Goal: Navigation & Orientation: Find specific page/section

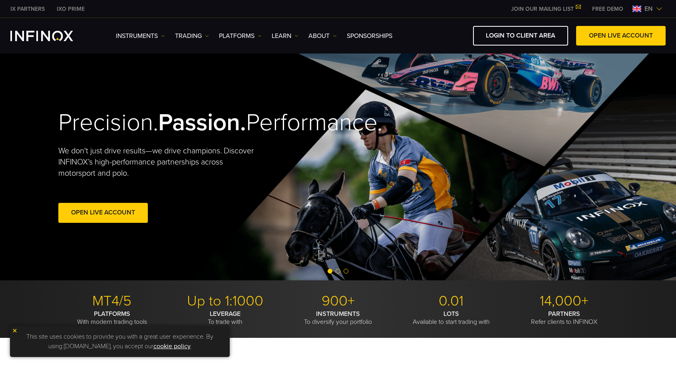
click at [660, 8] on img at bounding box center [659, 9] width 6 height 6
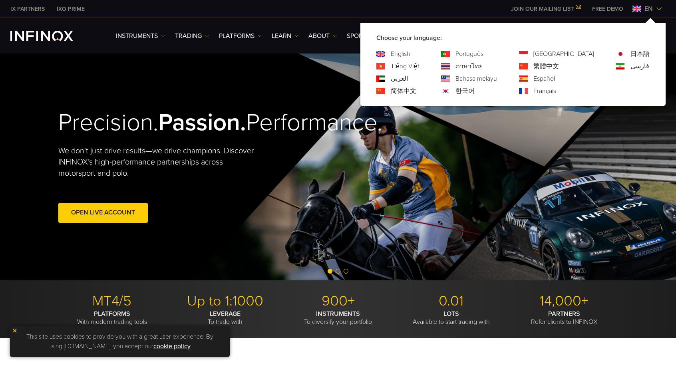
click at [475, 90] on link "한국어" at bounding box center [465, 91] width 19 height 10
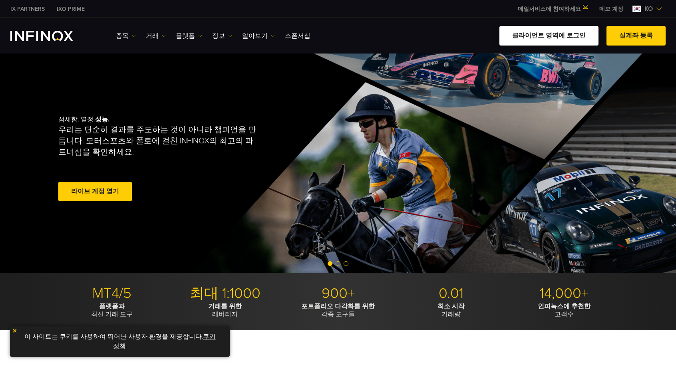
click at [555, 34] on link "클라이언트 영역에 로그인" at bounding box center [549, 36] width 99 height 20
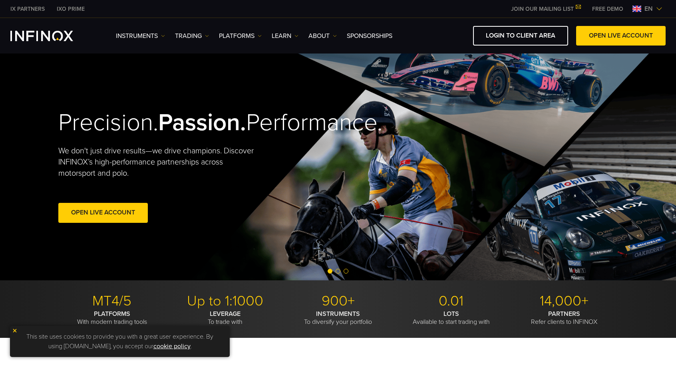
click at [659, 10] on img at bounding box center [659, 9] width 6 height 6
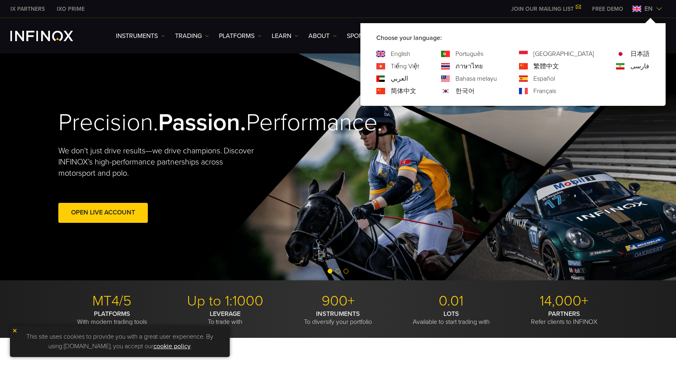
click at [475, 88] on link "한국어" at bounding box center [465, 91] width 19 height 10
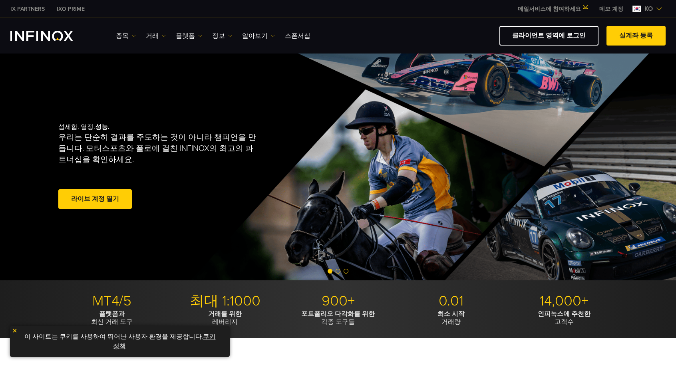
click at [55, 38] on img "INFINOX Logo" at bounding box center [41, 36] width 63 height 10
click at [539, 37] on link "클라이언트 영역에 로그인" at bounding box center [549, 36] width 99 height 20
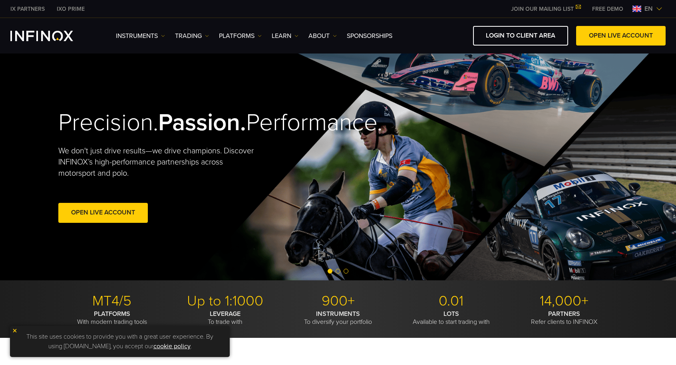
drag, startPoint x: 0, startPoint y: 0, endPoint x: 660, endPoint y: 8, distance: 660.5
click at [660, 8] on img at bounding box center [659, 9] width 6 height 6
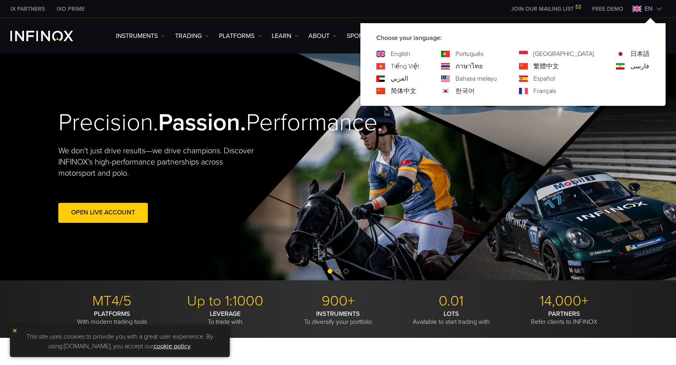
click at [475, 90] on link "한국어" at bounding box center [465, 91] width 19 height 10
